Goal: Task Accomplishment & Management: Manage account settings

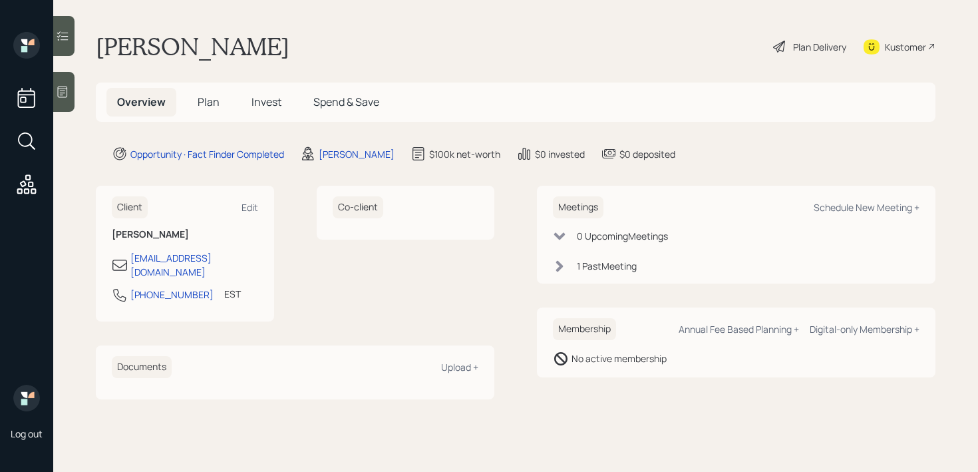
click at [65, 89] on icon at bounding box center [62, 91] width 13 height 13
click at [67, 100] on div at bounding box center [63, 92] width 21 height 40
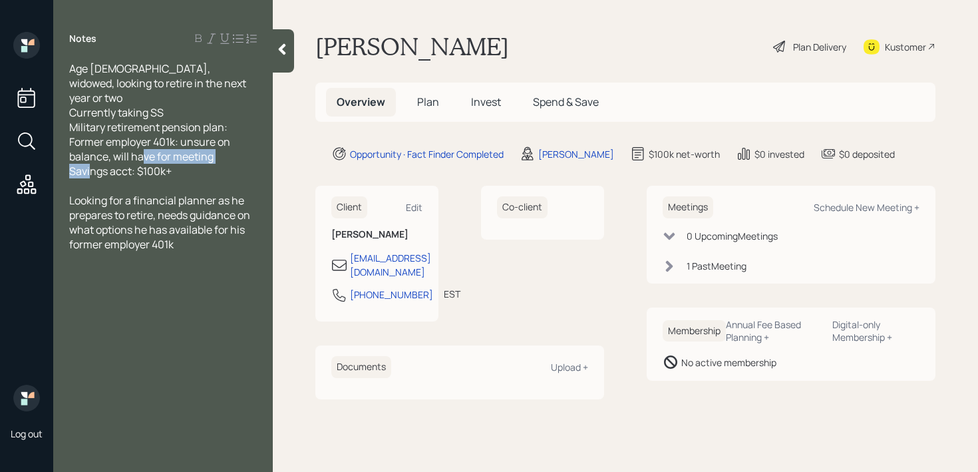
drag, startPoint x: 180, startPoint y: 158, endPoint x: 75, endPoint y: 155, distance: 105.8
click at [75, 155] on div "Age [DEMOGRAPHIC_DATA], widowed, looking to retire in the next year or two Curr…" at bounding box center [163, 119] width 188 height 117
click at [121, 132] on span "Age [DEMOGRAPHIC_DATA], widowed, looking to retire in the next year or two Curr…" at bounding box center [158, 119] width 179 height 117
click at [179, 122] on span "Age [DEMOGRAPHIC_DATA], widowed, looking to retire in the next year or two Curr…" at bounding box center [158, 119] width 179 height 117
click at [228, 121] on span "Age [DEMOGRAPHIC_DATA], widowed, looking to retire in the next year or two Curr…" at bounding box center [158, 119] width 179 height 117
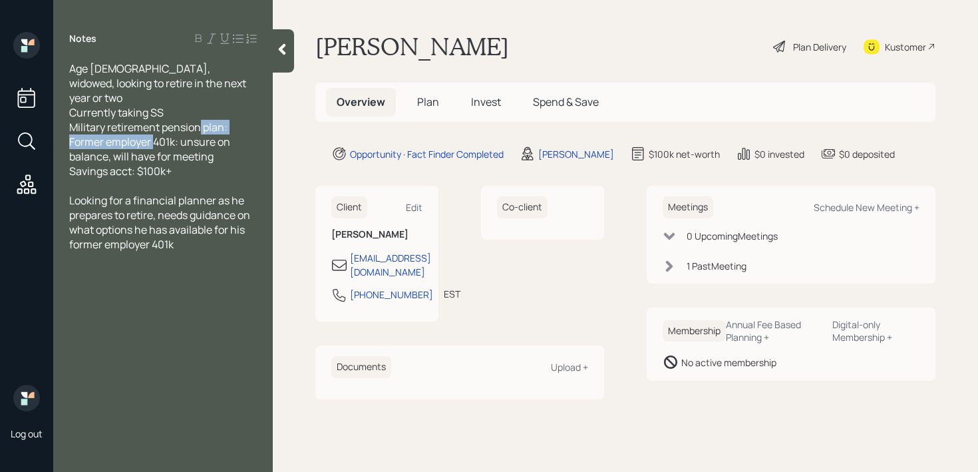
drag, startPoint x: 236, startPoint y: 124, endPoint x: 70, endPoint y: 124, distance: 166.3
click at [70, 124] on div "Age [DEMOGRAPHIC_DATA], widowed, looking to retire in the next year or two Curr…" at bounding box center [163, 119] width 188 height 117
click at [90, 124] on span "Age [DEMOGRAPHIC_DATA], widowed, looking to retire in the next year or two Curr…" at bounding box center [158, 119] width 179 height 117
click at [144, 124] on span "Age [DEMOGRAPHIC_DATA], widowed, looking to retire in the next year or two Curr…" at bounding box center [158, 119] width 179 height 117
click at [826, 205] on div "Schedule New Meeting +" at bounding box center [867, 207] width 106 height 13
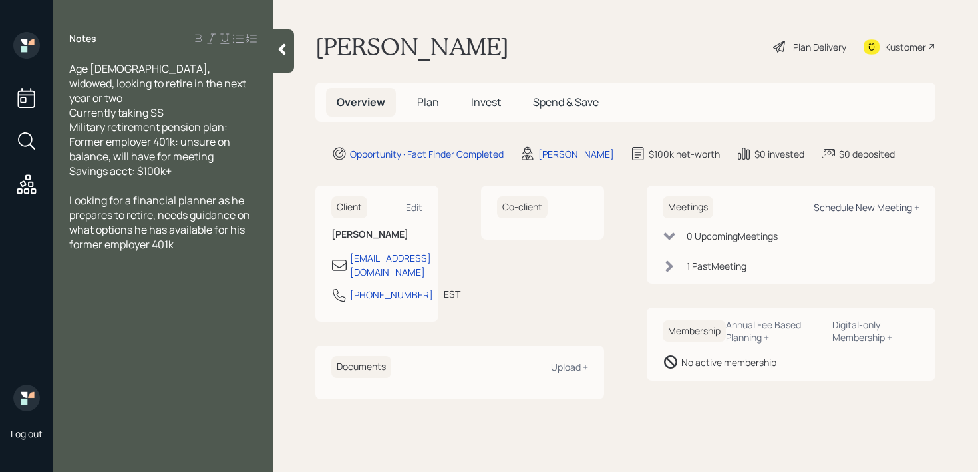
select select "d946c976-65aa-4529-ac9d-02c4f1114fc0"
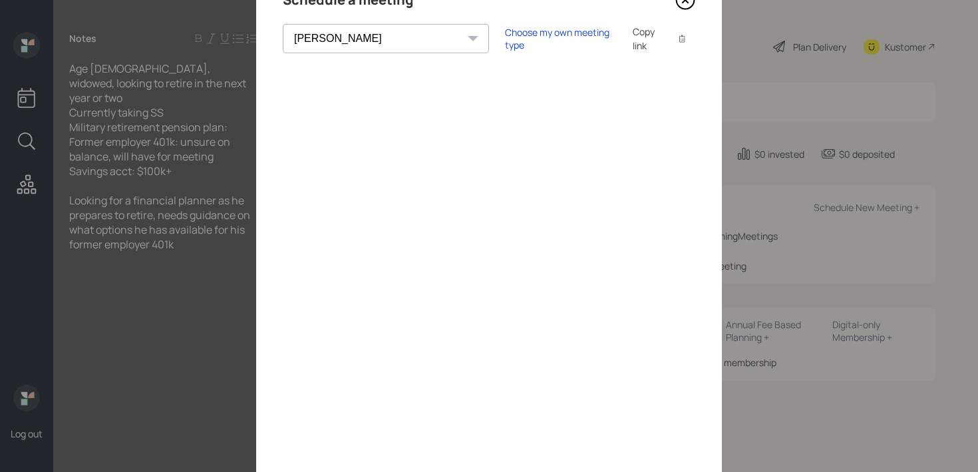
scroll to position [38, 0]
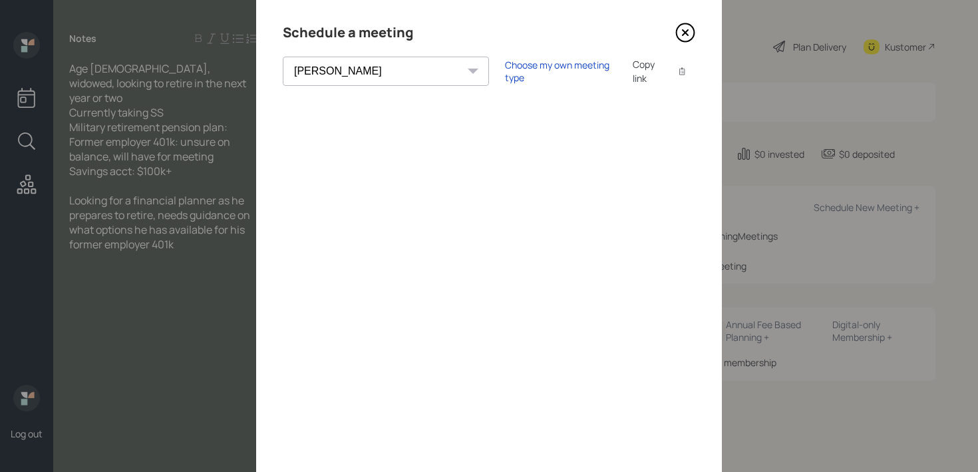
click at [687, 34] on icon at bounding box center [685, 32] width 5 height 5
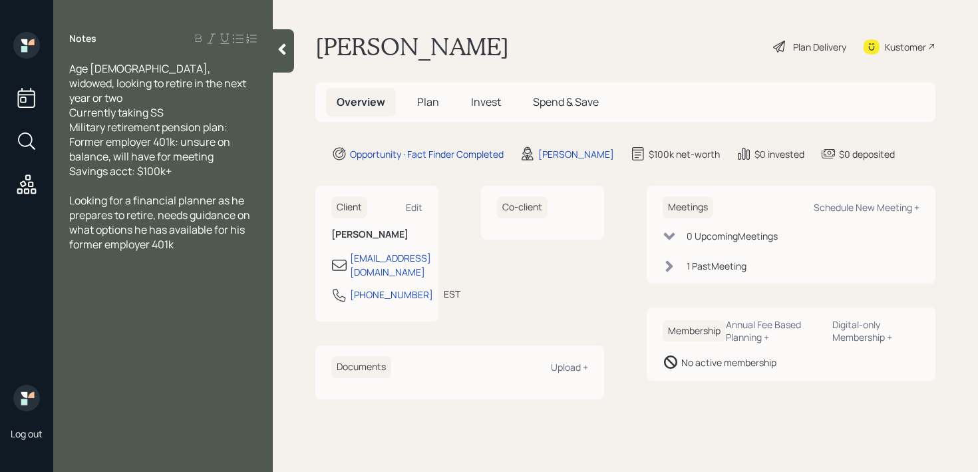
click at [211, 228] on div "Looking for a financial planner as he prepares to retire, needs guidance on wha…" at bounding box center [163, 222] width 188 height 59
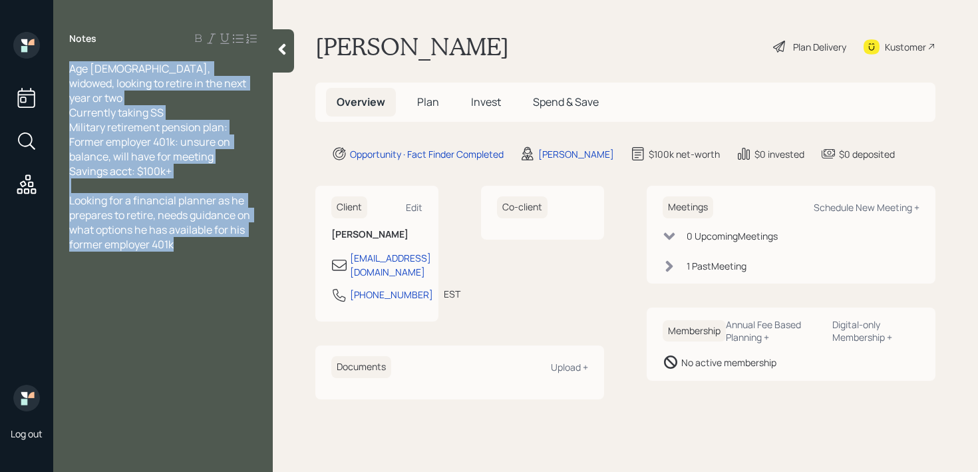
drag, startPoint x: 211, startPoint y: 228, endPoint x: 73, endPoint y: 73, distance: 208.3
click at [73, 73] on div "Age 69, widowed, looking to retire in the next year or two Currently taking SS …" at bounding box center [163, 156] width 188 height 190
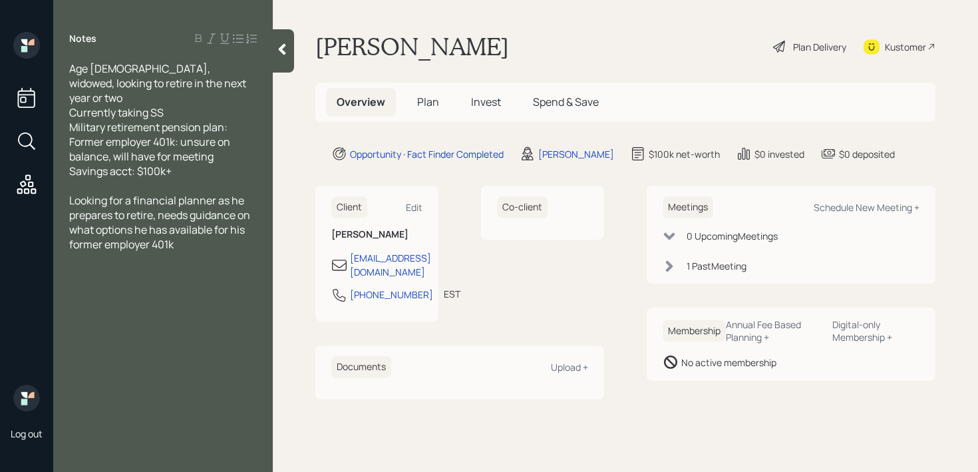
click at [213, 194] on span "Looking for a financial planner as he prepares to retire, needs guidance on wha…" at bounding box center [160, 222] width 183 height 59
click at [186, 228] on div "Looking for a financial planner as he prepares to retire, needs guidance on wha…" at bounding box center [163, 222] width 188 height 59
click at [276, 52] on icon at bounding box center [281, 49] width 13 height 13
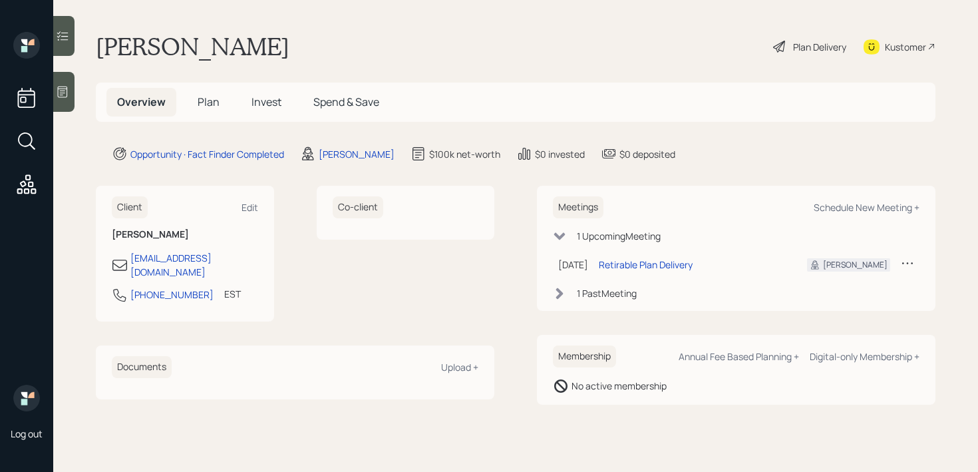
click at [53, 90] on div "Log out" at bounding box center [26, 236] width 53 height 472
click at [59, 90] on icon at bounding box center [62, 91] width 13 height 13
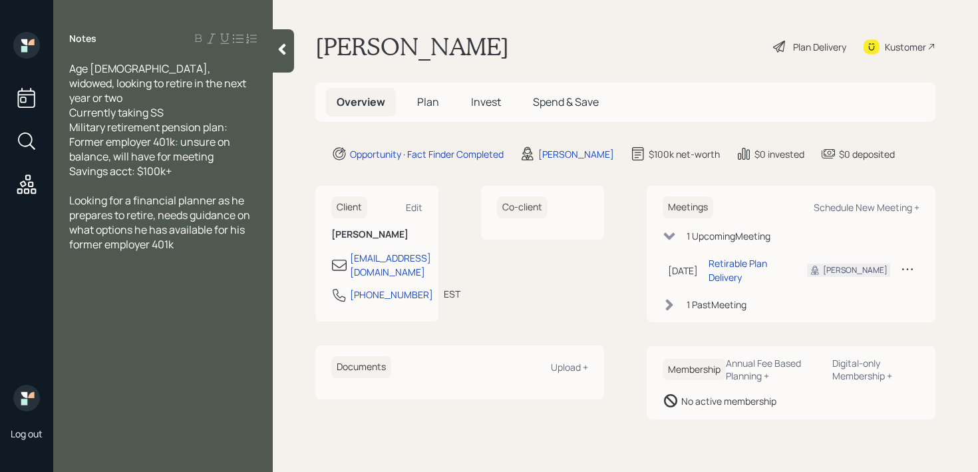
click at [216, 229] on div "Looking for a financial planner as he prepares to retire, needs guidance on wha…" at bounding box center [163, 222] width 188 height 59
